Goal: Task Accomplishment & Management: Manage account settings

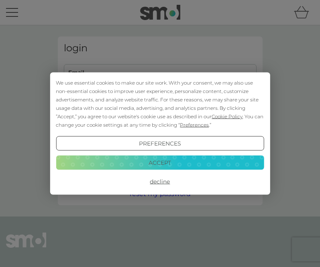
type input "[EMAIL_ADDRESS][DOMAIN_NAME]"
click at [127, 160] on button "Accept" at bounding box center [160, 162] width 208 height 14
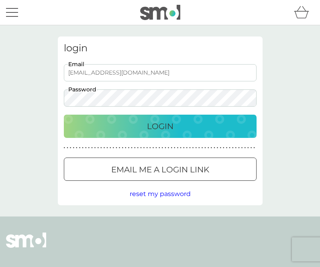
click at [137, 134] on button "Login" at bounding box center [160, 126] width 193 height 23
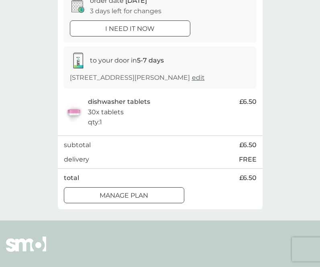
scroll to position [101, 0]
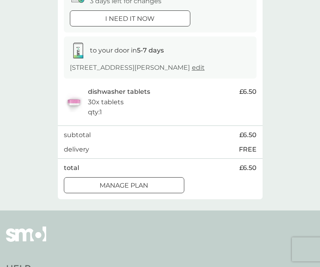
click at [152, 185] on div "Manage plan" at bounding box center [124, 186] width 120 height 10
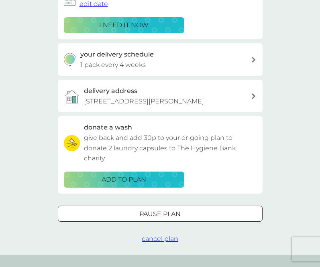
scroll to position [154, 0]
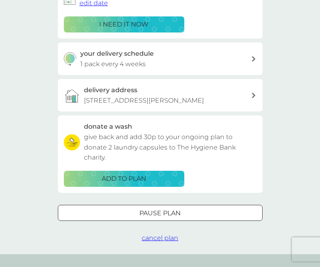
click at [156, 68] on div "your delivery schedule 1 pack every 4 weeks" at bounding box center [165, 59] width 171 height 20
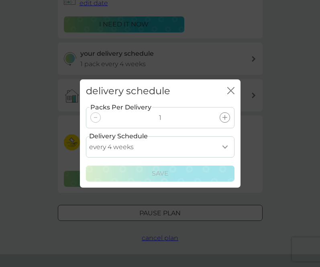
click at [163, 148] on select "every 1 week every 2 weeks every 3 weeks every 4 weeks every 5 weeks every 6 we…" at bounding box center [160, 146] width 148 height 21
select select "42"
click at [86, 136] on select "every 1 week every 2 weeks every 3 weeks every 4 weeks every 5 weeks every 6 we…" at bounding box center [160, 146] width 148 height 21
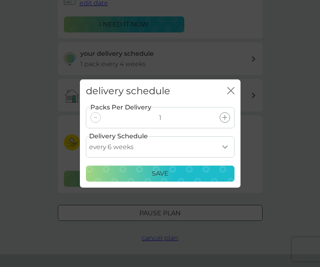
click at [158, 176] on p "Save" at bounding box center [160, 174] width 17 height 10
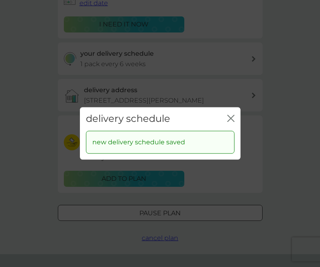
click at [230, 116] on icon "close" at bounding box center [230, 118] width 7 height 7
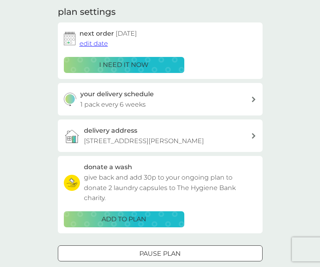
scroll to position [113, 0]
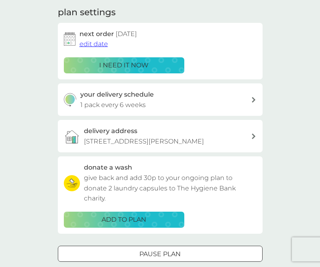
click at [97, 47] on span "edit date" at bounding box center [93, 44] width 28 height 8
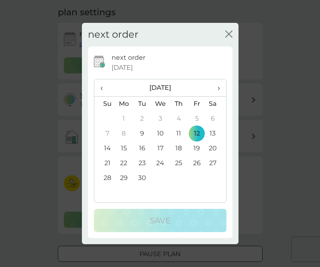
click at [196, 162] on td "26" at bounding box center [197, 163] width 18 height 15
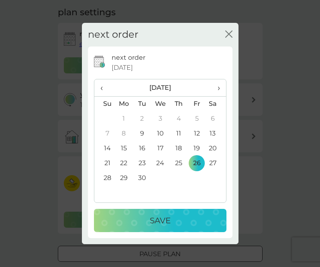
click at [183, 214] on div "Save" at bounding box center [160, 220] width 116 height 13
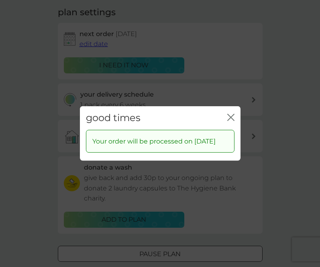
click at [234, 111] on div "good times close" at bounding box center [160, 118] width 161 height 24
click at [229, 114] on icon "close" at bounding box center [229, 117] width 3 height 6
